Goal: Task Accomplishment & Management: Manage account settings

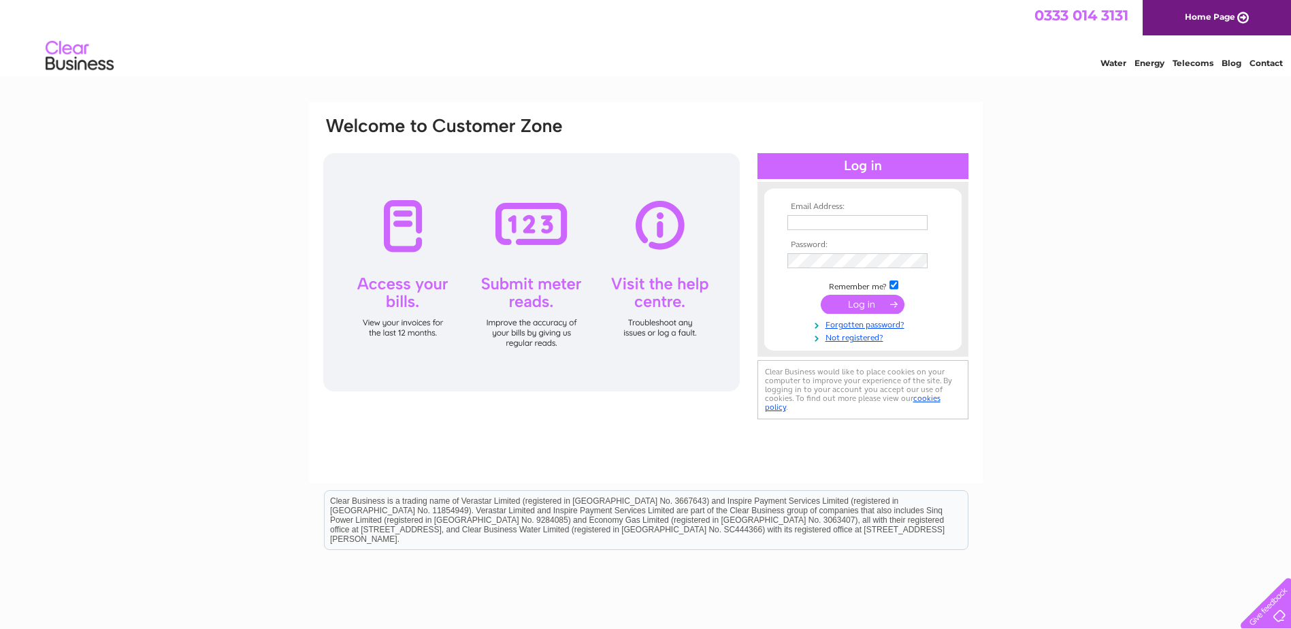
type input "paulpolease@gmail.com"
click at [889, 303] on input "submit" at bounding box center [862, 304] width 84 height 19
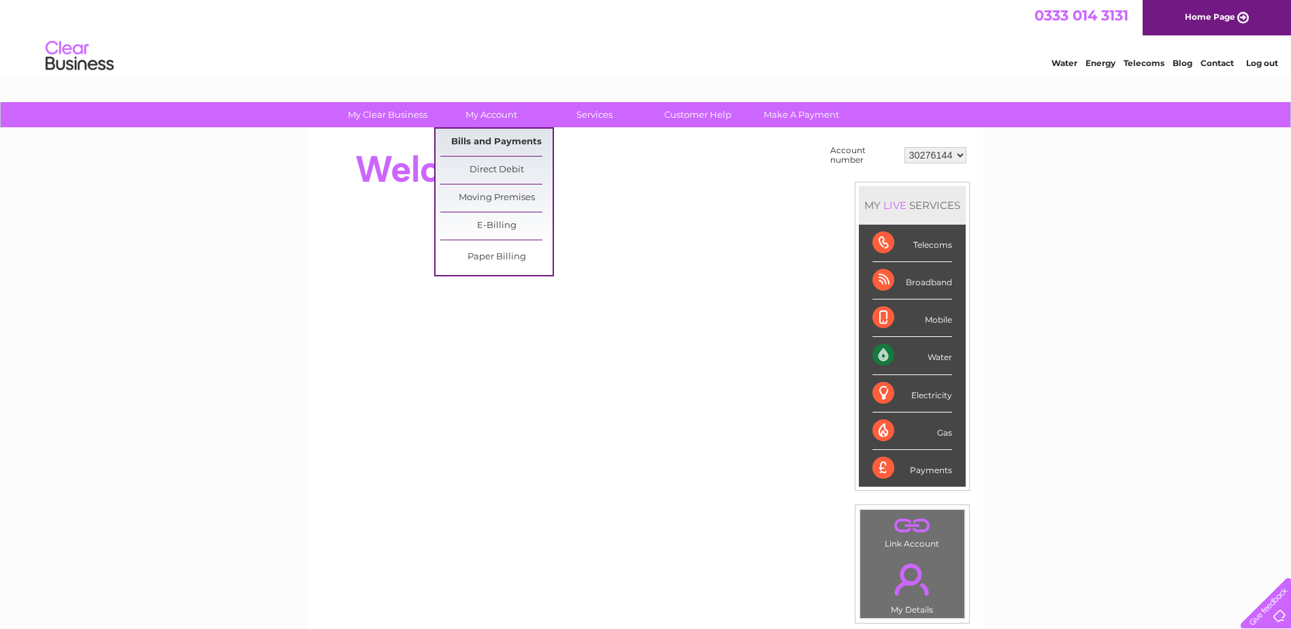
click at [496, 144] on link "Bills and Payments" at bounding box center [496, 142] width 112 height 27
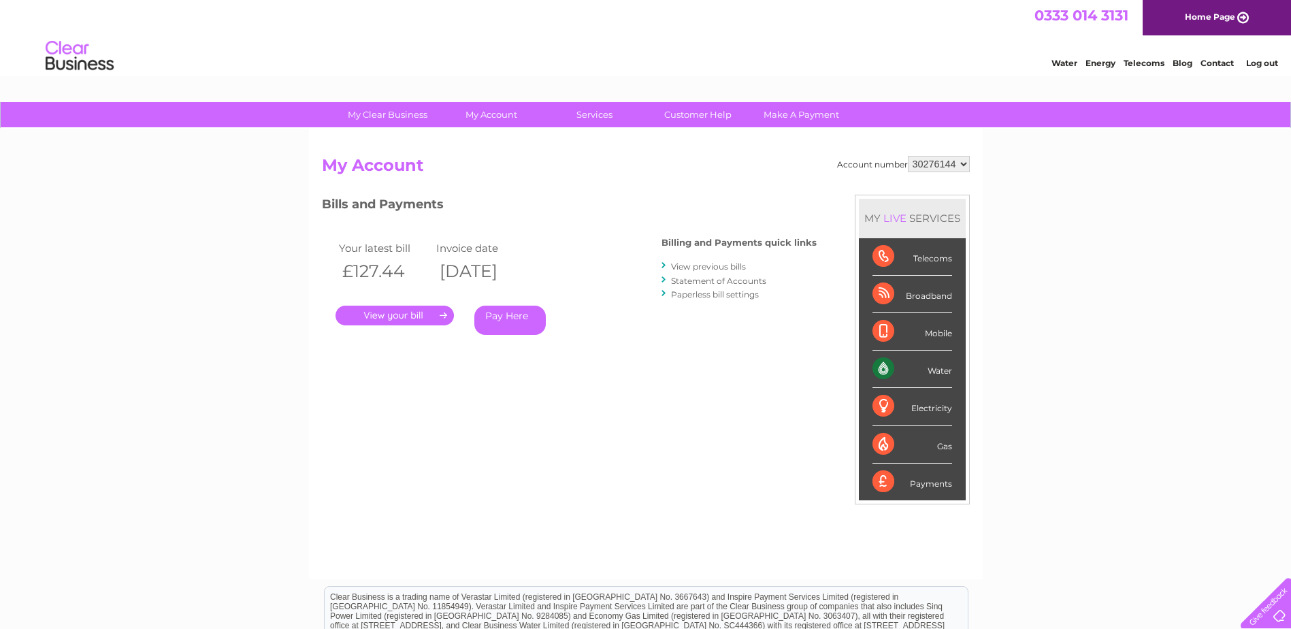
click at [442, 312] on link "." at bounding box center [394, 315] width 118 height 20
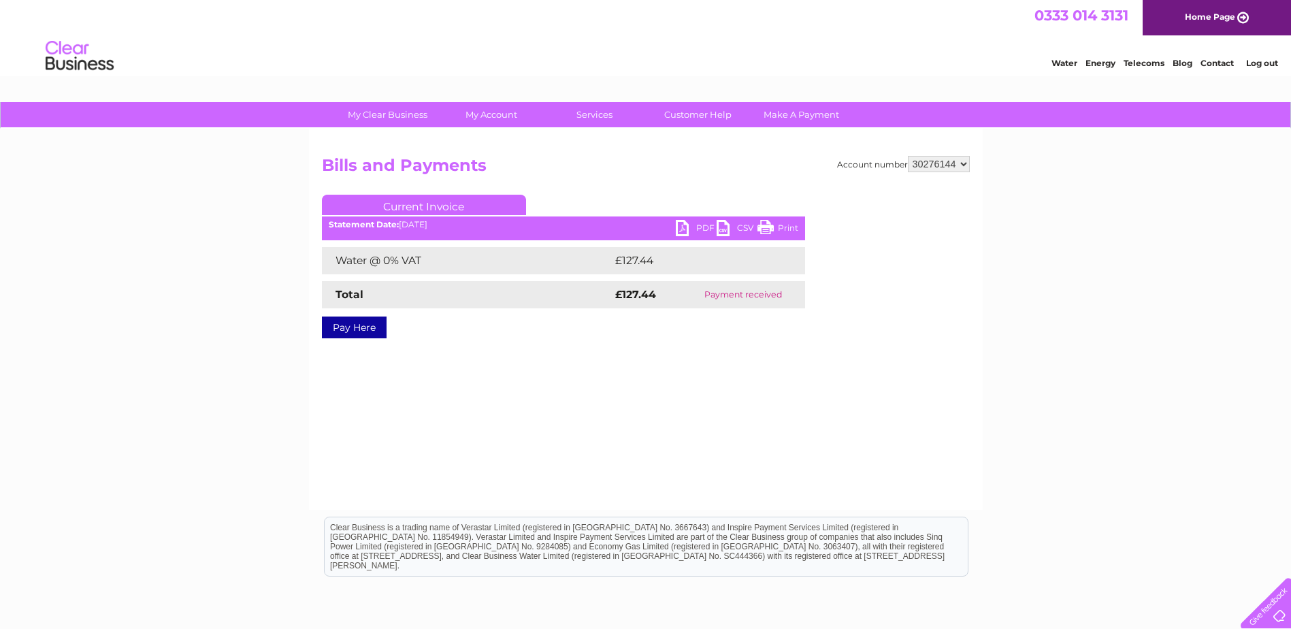
click at [691, 229] on link "PDF" at bounding box center [696, 230] width 41 height 20
